Goal: Task Accomplishment & Management: Manage account settings

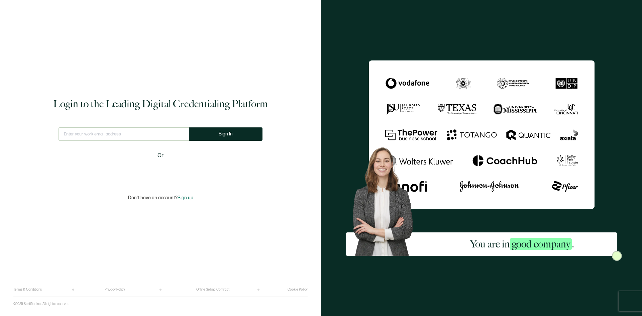
click at [90, 135] on input "text" at bounding box center [124, 133] width 130 height 13
type input "[EMAIL_ADDRESS][DOMAIN_NAME]"
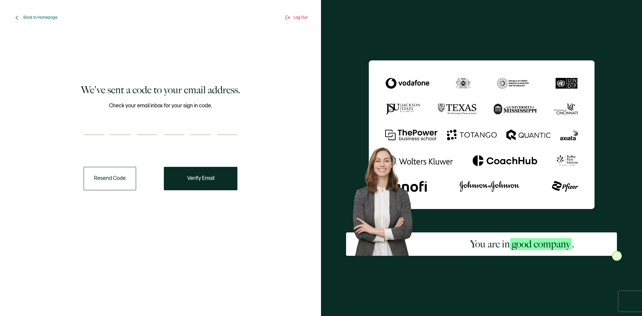
click at [91, 132] on input "number" at bounding box center [94, 128] width 20 height 13
type input "3"
type input "2"
type input "3"
type input "2"
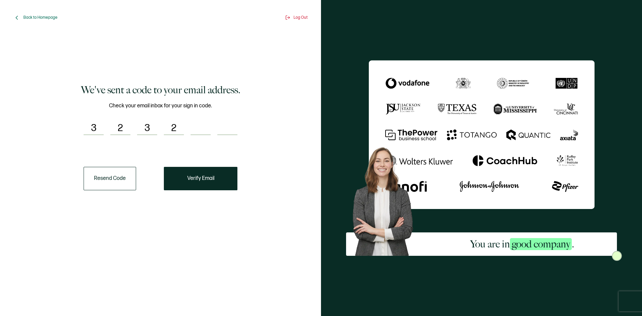
type input "5"
type input "8"
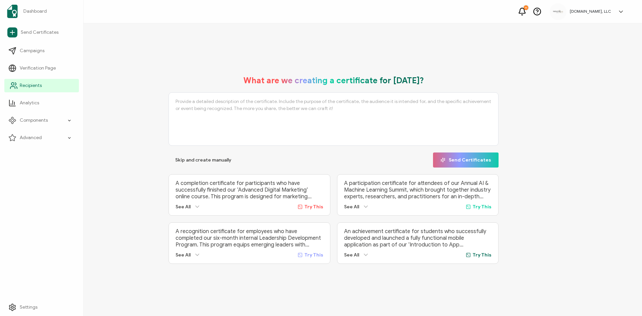
click at [29, 86] on span "Recipients" at bounding box center [31, 85] width 22 height 7
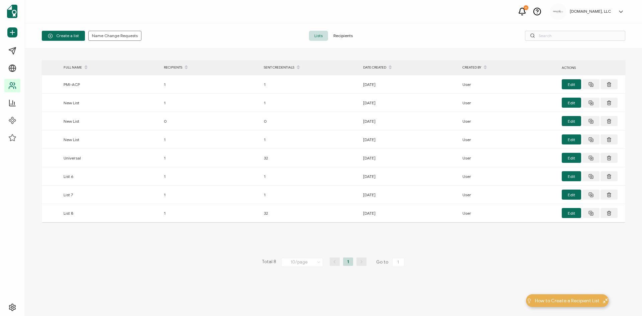
click at [341, 35] on span "Recipients" at bounding box center [343, 36] width 30 height 10
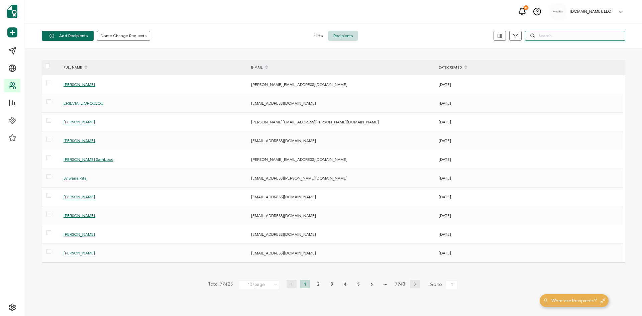
click at [558, 36] on input "text" at bounding box center [575, 36] width 100 height 10
paste input "[PERSON_NAME]"
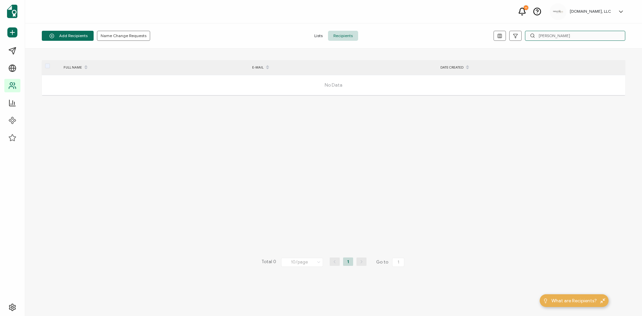
click at [549, 37] on input "[PERSON_NAME]" at bounding box center [575, 36] width 100 height 10
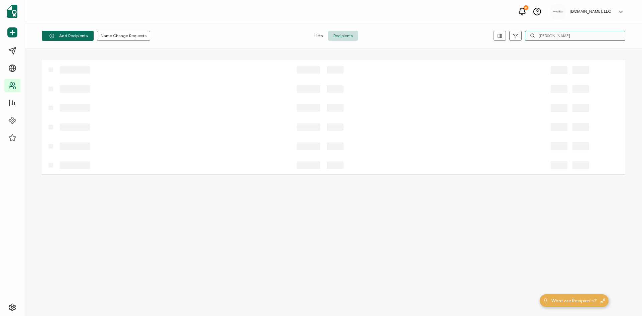
type input "[PERSON_NAME]"
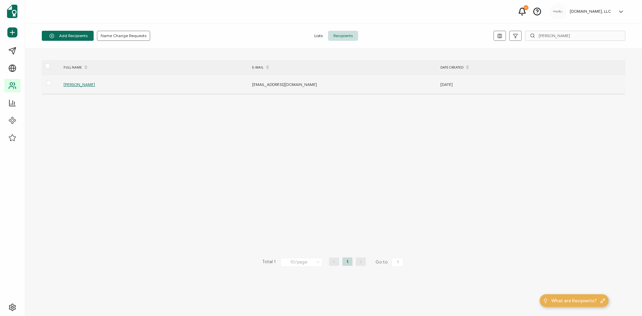
click at [87, 85] on span "[PERSON_NAME]" at bounding box center [79, 84] width 31 height 5
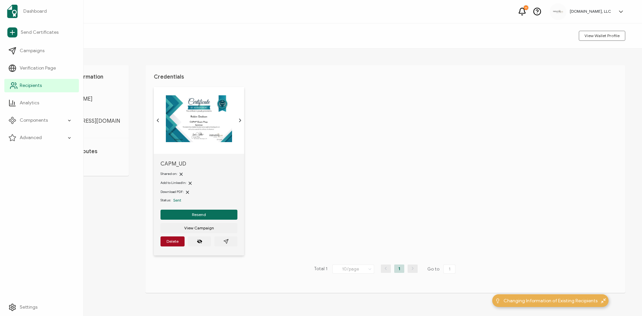
click at [35, 87] on span "Recipients" at bounding box center [31, 85] width 22 height 7
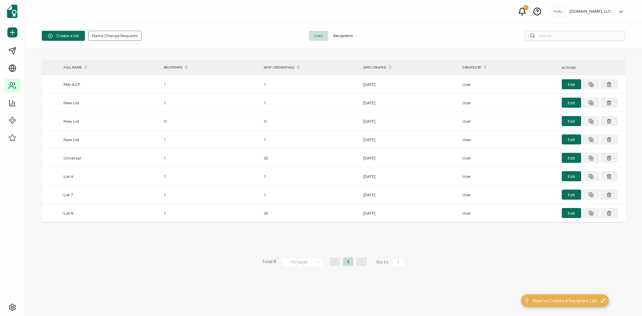
click at [349, 37] on span "Recipients" at bounding box center [343, 36] width 30 height 10
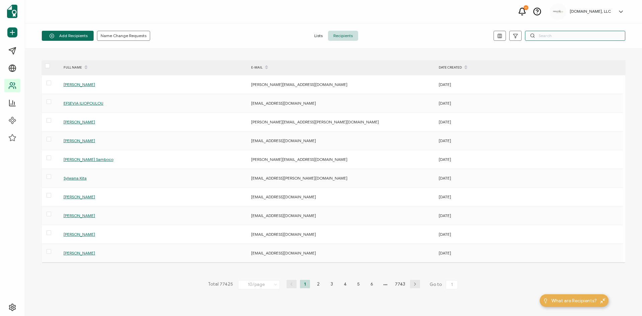
click at [579, 39] on input "text" at bounding box center [575, 36] width 100 height 10
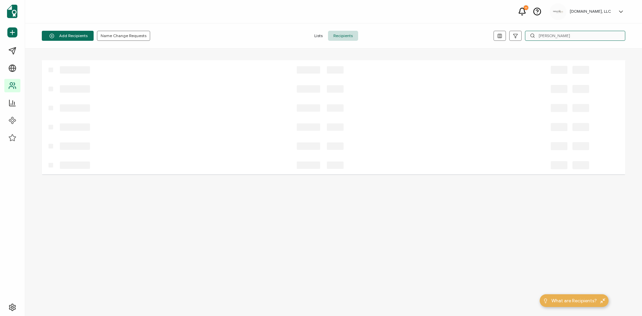
type input "[PERSON_NAME]"
